Goal: Register for event/course

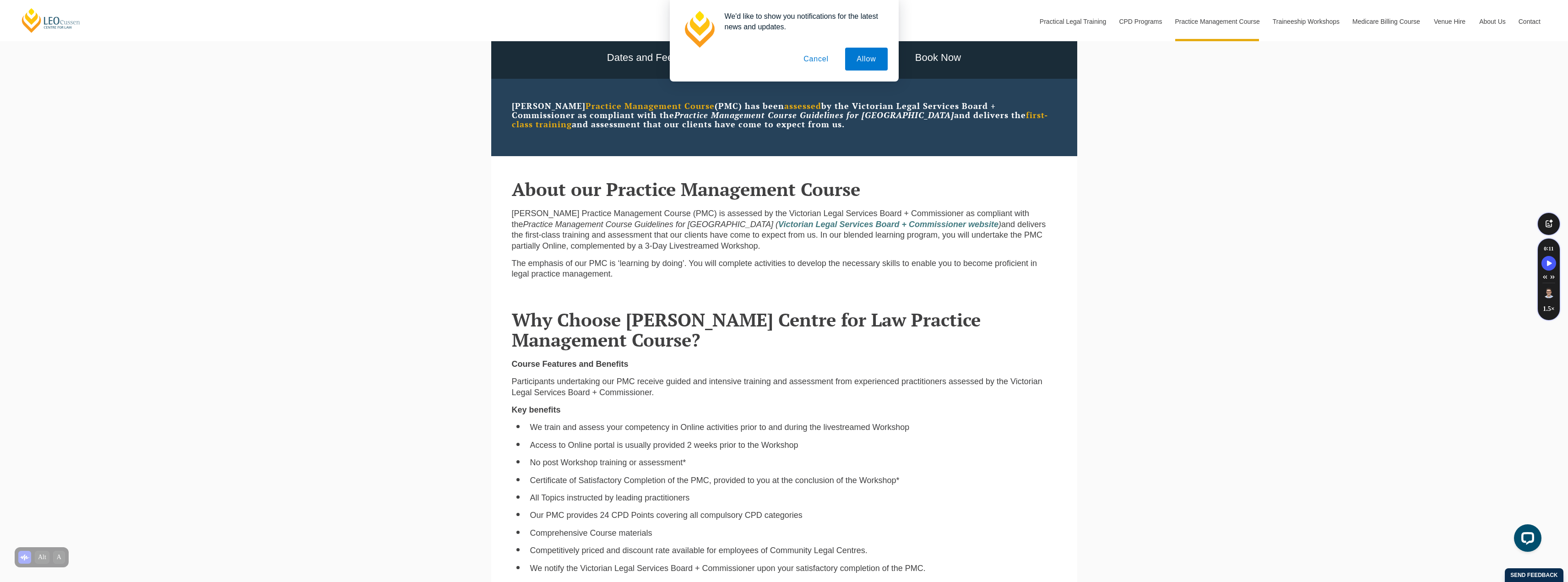
click at [806, 63] on button "Cancel" at bounding box center [815, 59] width 48 height 23
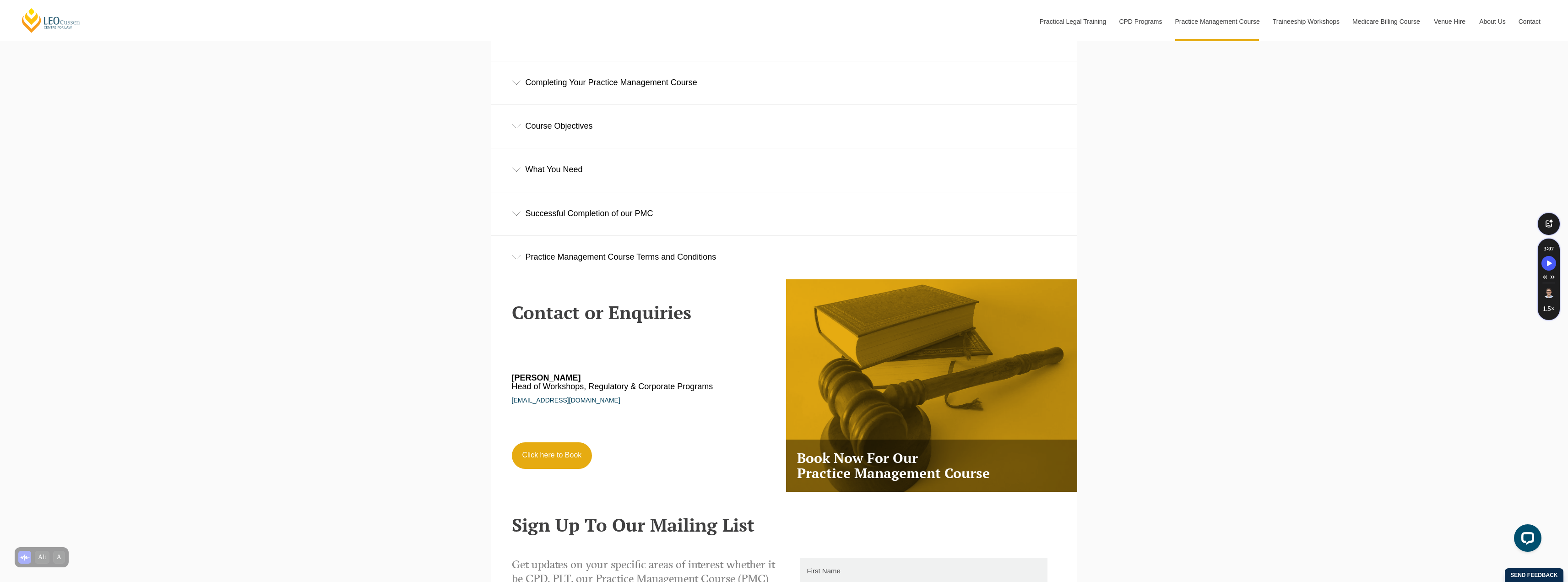
scroll to position [1809, 0]
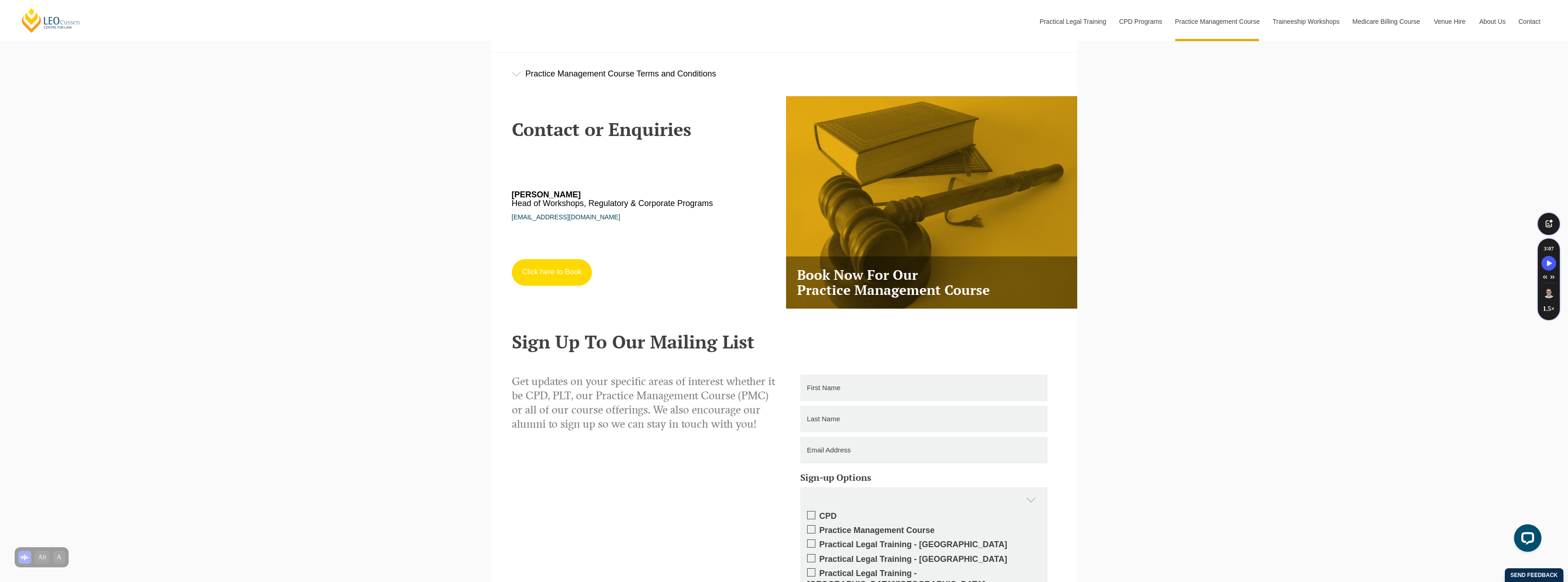
click at [562, 273] on link "Click here to Book" at bounding box center [552, 272] width 81 height 26
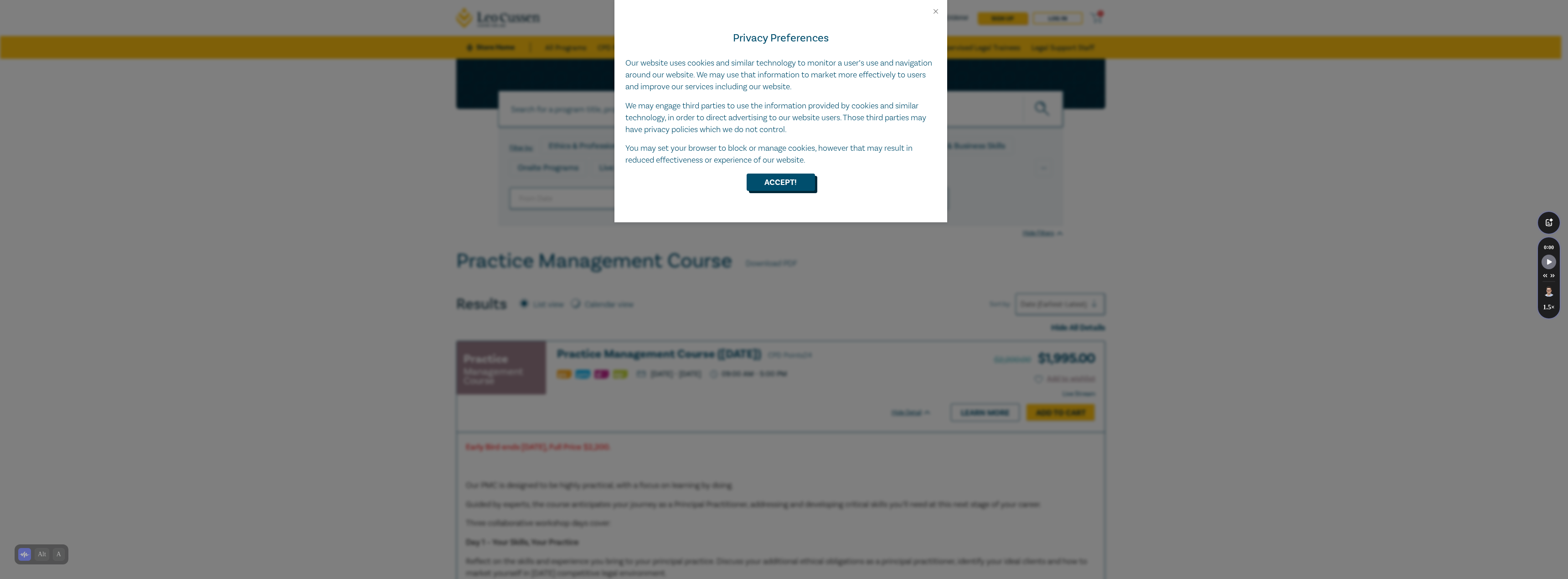
click at [776, 182] on button "Accept!" at bounding box center [781, 182] width 68 height 17
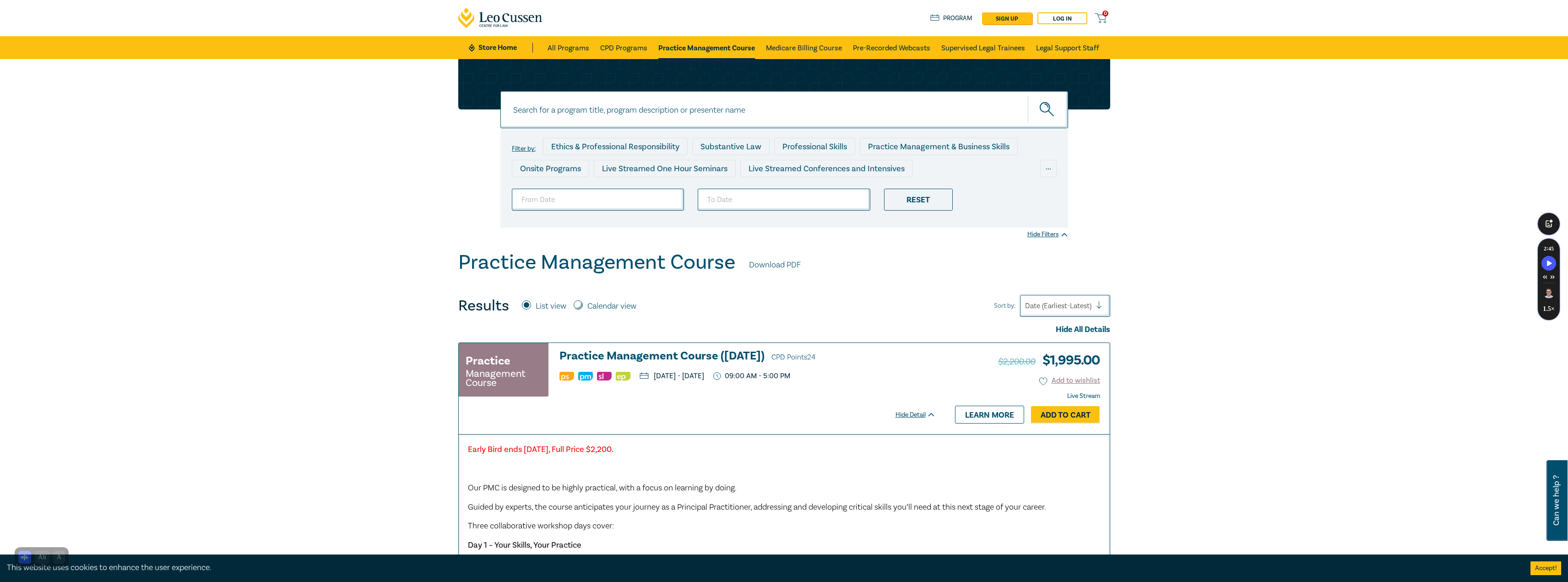
scroll to position [229, 0]
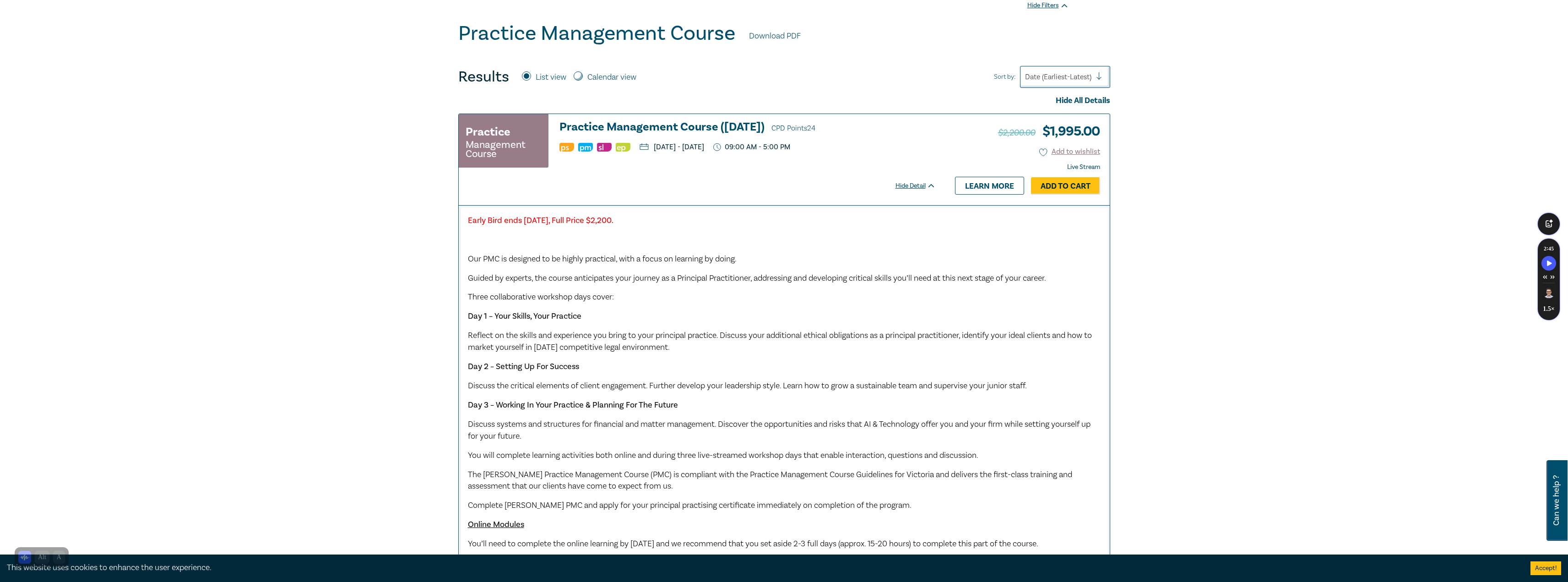
click at [829, 146] on ul "Wednesday, 8 October 2025 - Friday, 10 October 2025 09:00 AM - 5:00 PM" at bounding box center [748, 147] width 377 height 9
drag, startPoint x: 921, startPoint y: 145, endPoint x: 655, endPoint y: 150, distance: 266.0
click at [655, 150] on ul "Wednesday, 8 October 2025 - Friday, 10 October 2025 09:00 AM - 5:00 PM" at bounding box center [748, 147] width 377 height 9
copy ul "Wednesday, 8 October 2025 - Friday, 10 October 2025 09:00 AM - 5:00 PM"
drag, startPoint x: 1106, startPoint y: 131, endPoint x: 1045, endPoint y: 138, distance: 61.4
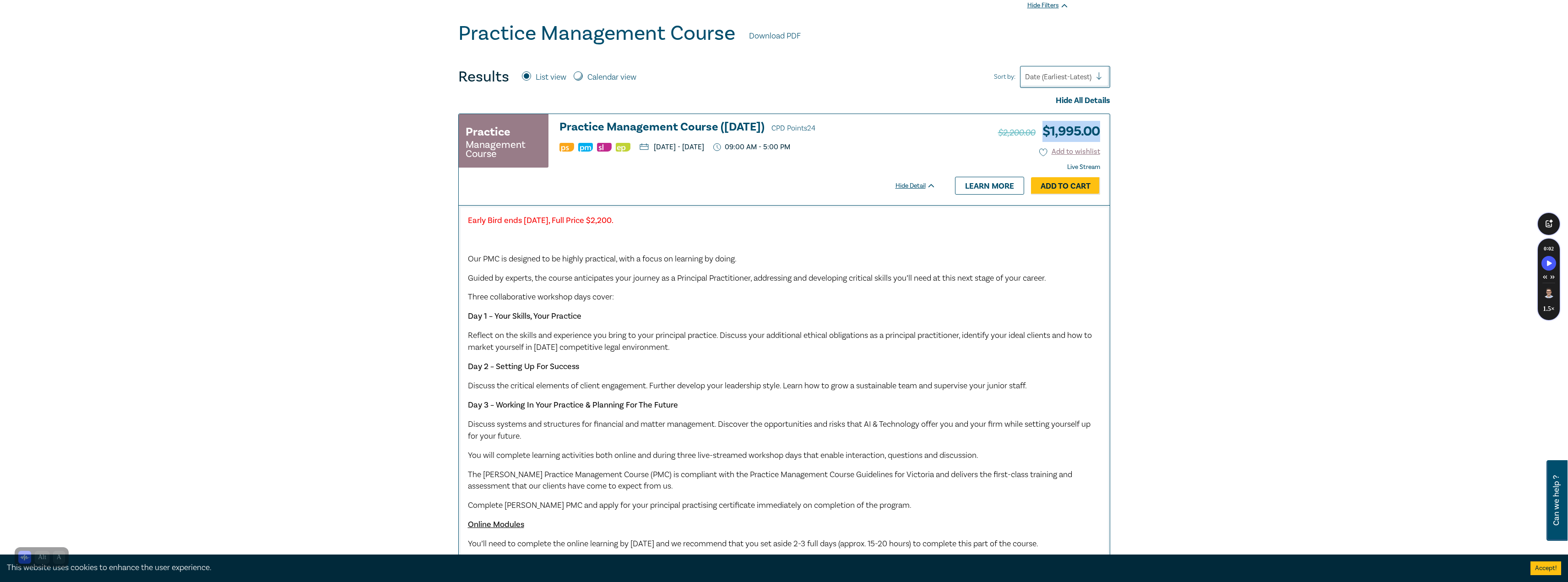
click at [1045, 138] on div "$2,200.00 $ 1,995.00 Add to wishlist Live Stream Hide Detail Learn more Add to …" at bounding box center [1028, 159] width 165 height 90
copy h3 "$ 1,995.00"
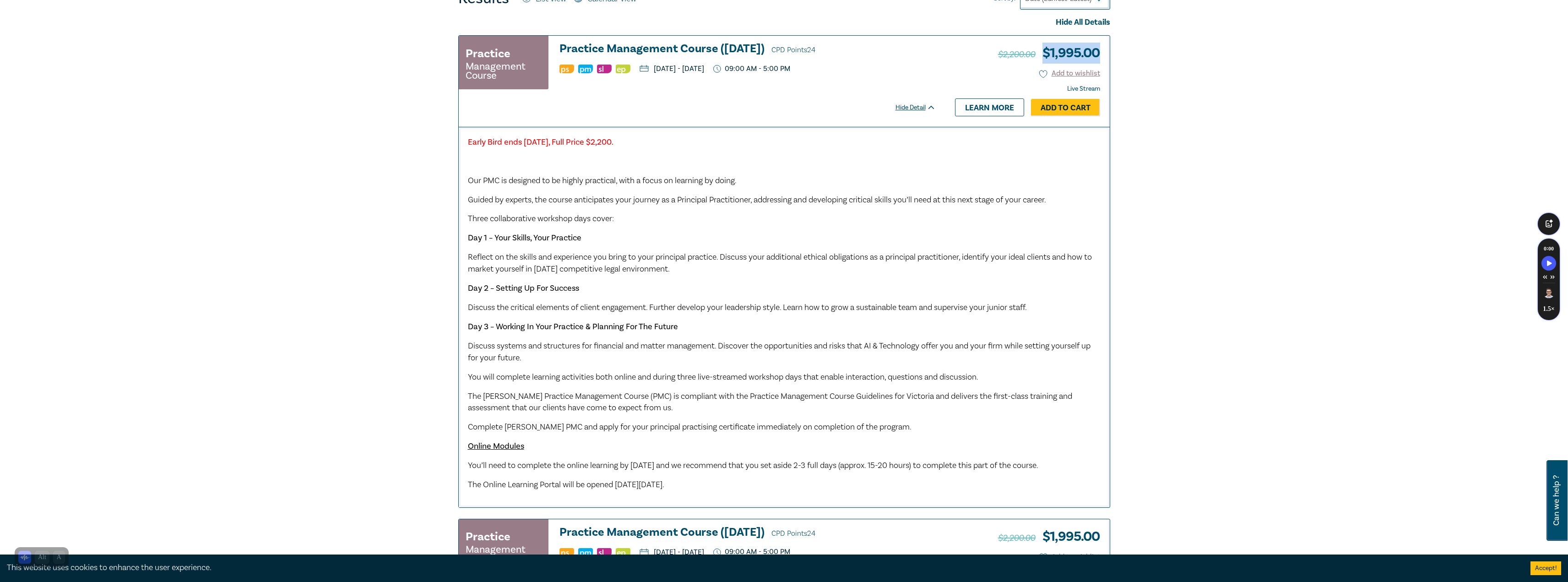
scroll to position [366, 0]
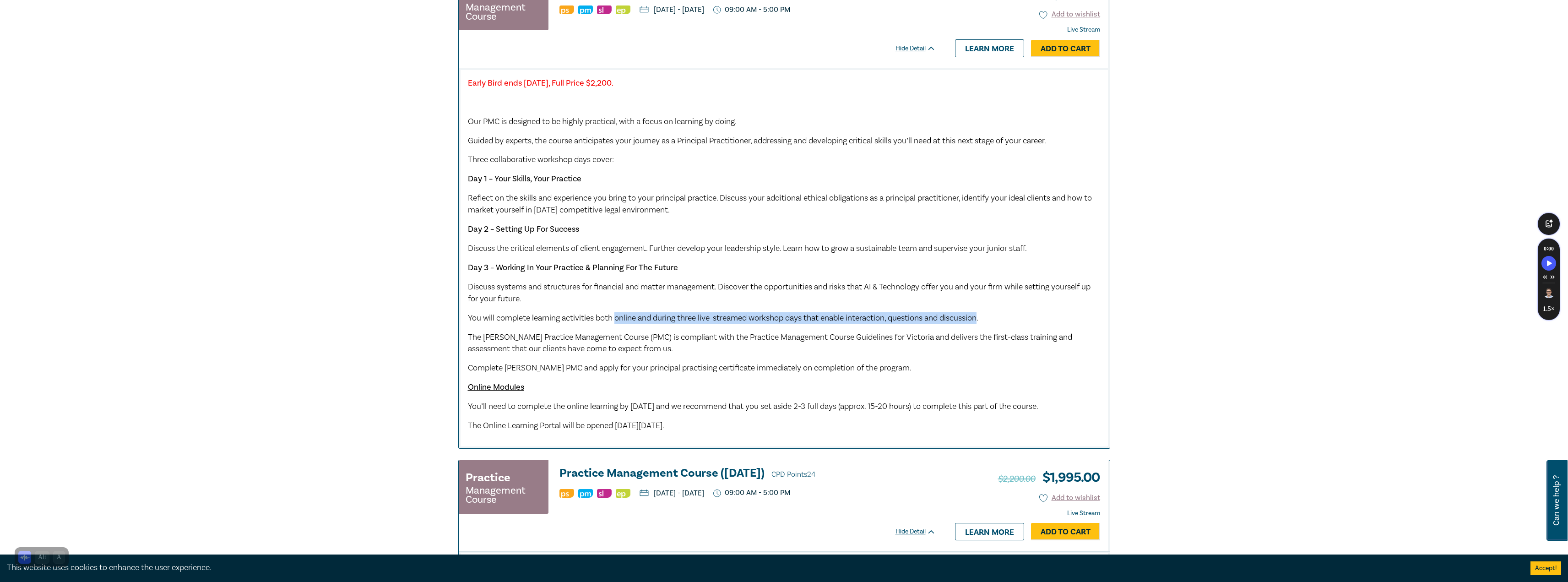
drag, startPoint x: 617, startPoint y: 322, endPoint x: 987, endPoint y: 320, distance: 370.0
click at [978, 320] on span "You will complete learning activities both online and during three live-streame…" at bounding box center [723, 317] width 510 height 10
copy span "online and during three live-streamed workshop days that enable interaction, qu…"
